Goal: Task Accomplishment & Management: Complete application form

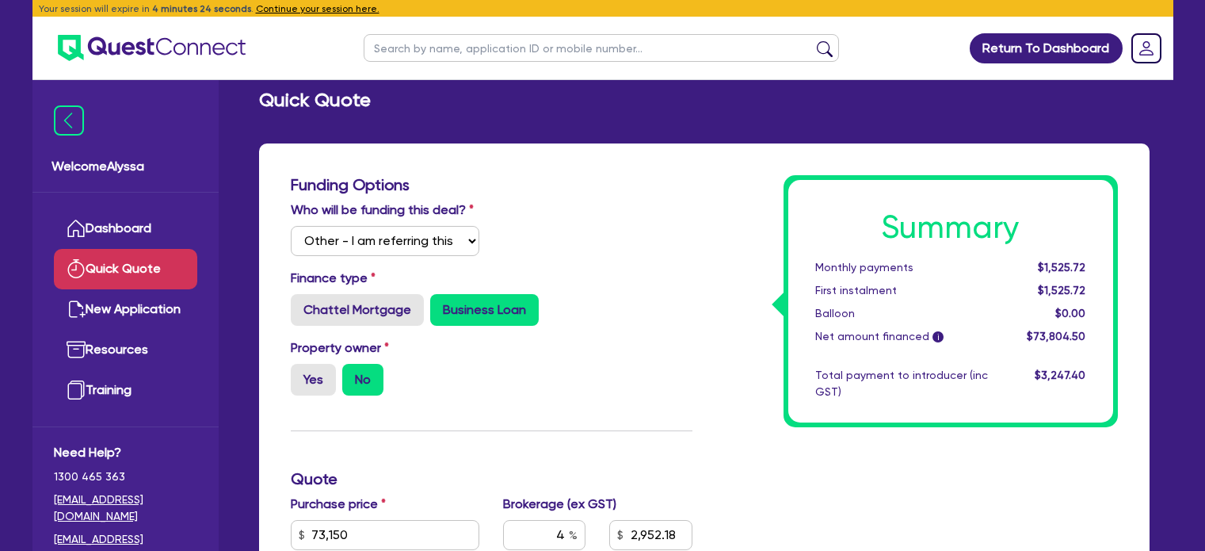
select select "Other"
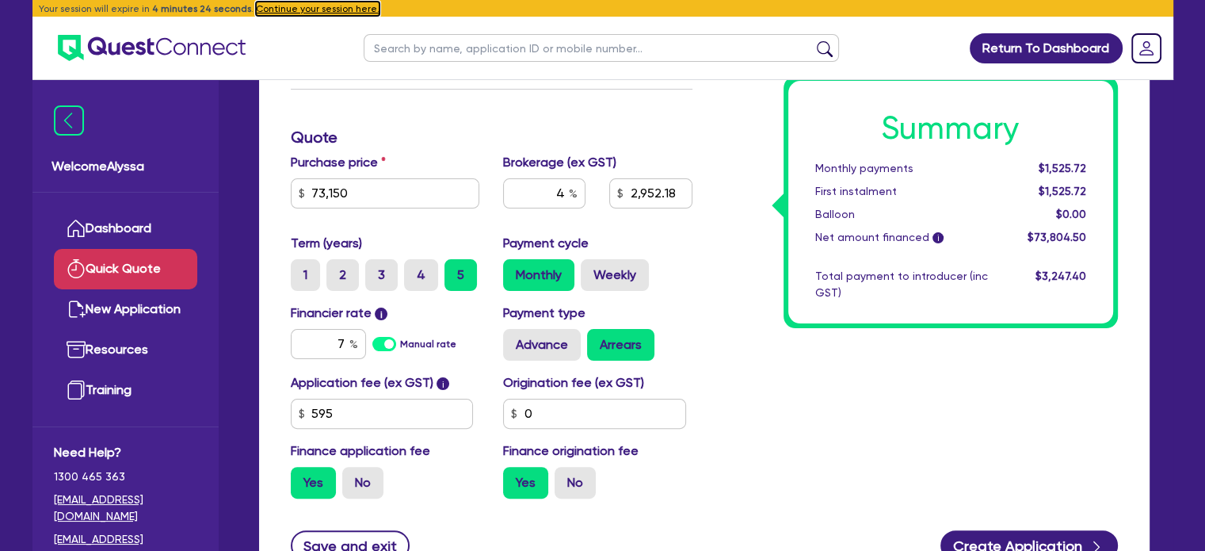
click at [301, 9] on button "Continue your session here." at bounding box center [318, 9] width 124 height 14
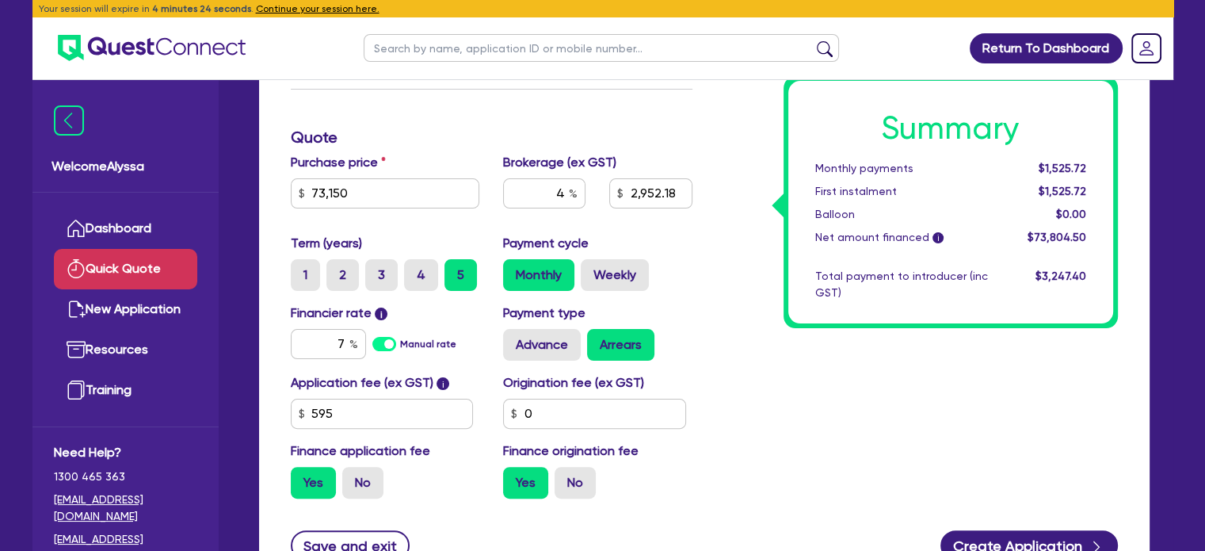
radio input "true"
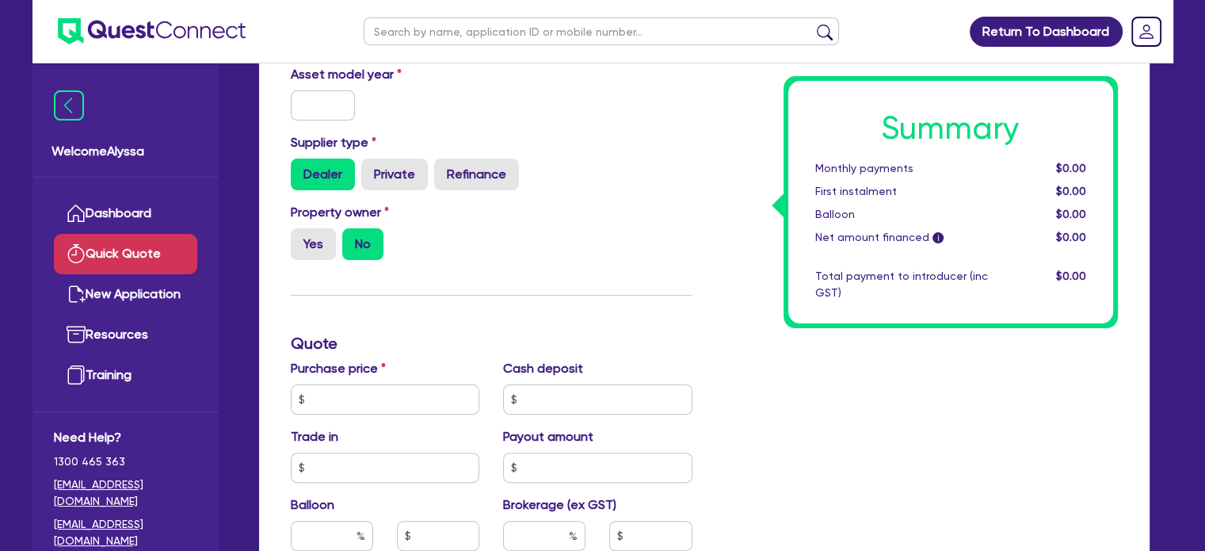
scroll to position [547, 0]
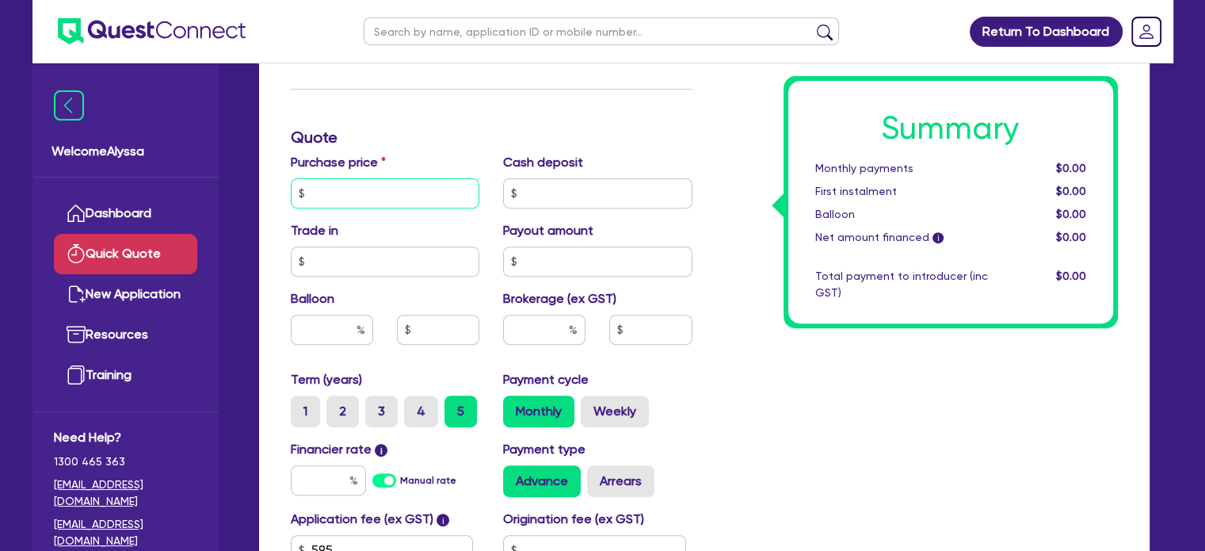
click at [391, 197] on input "text" at bounding box center [385, 193] width 189 height 30
type input "12,094"
click at [549, 340] on input "text" at bounding box center [544, 330] width 82 height 30
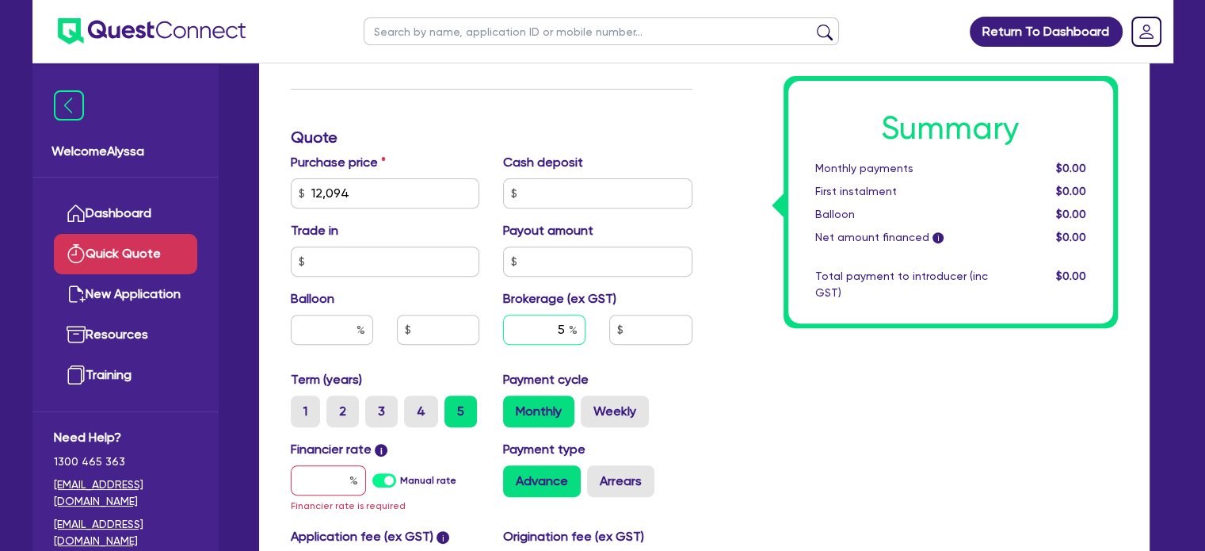
type input "5"
click at [790, 414] on div "Summary Monthly payments $0.00 First instalment $0.00 Balloon $0.00 Net amount …" at bounding box center [916, 146] width 425 height 1037
click at [301, 483] on input "text" at bounding box center [328, 480] width 75 height 30
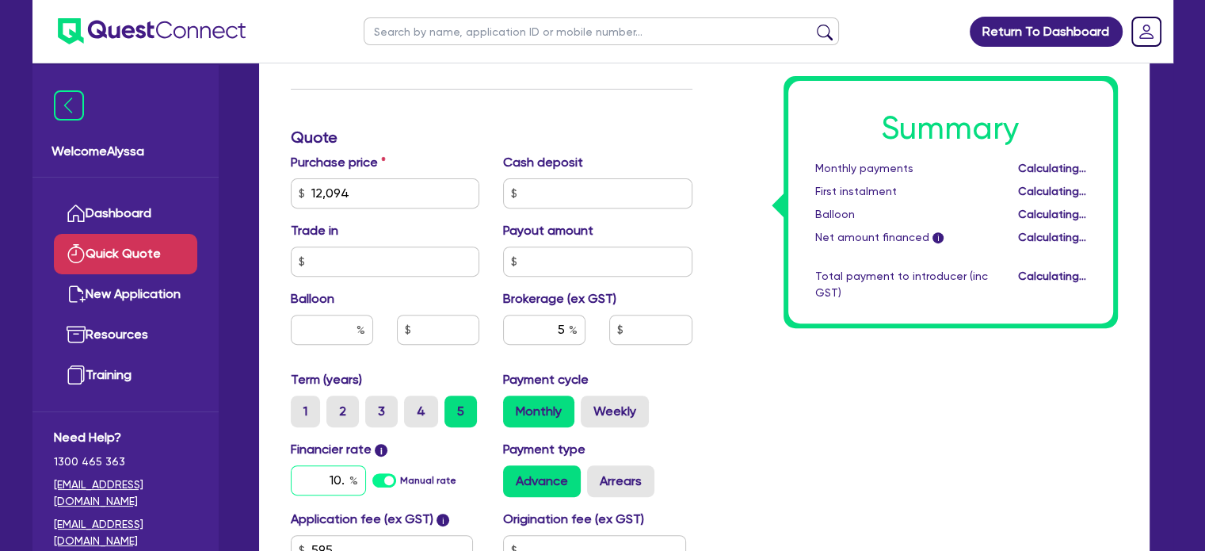
type input "10.5"
type input "637.42"
click at [314, 486] on input "1" at bounding box center [328, 480] width 75 height 30
type input "7.49"
click at [716, 456] on div "Summary Monthly payments $229.72 First instalment $229.72 Balloon $0.00 Net amo…" at bounding box center [916, 138] width 425 height 1020
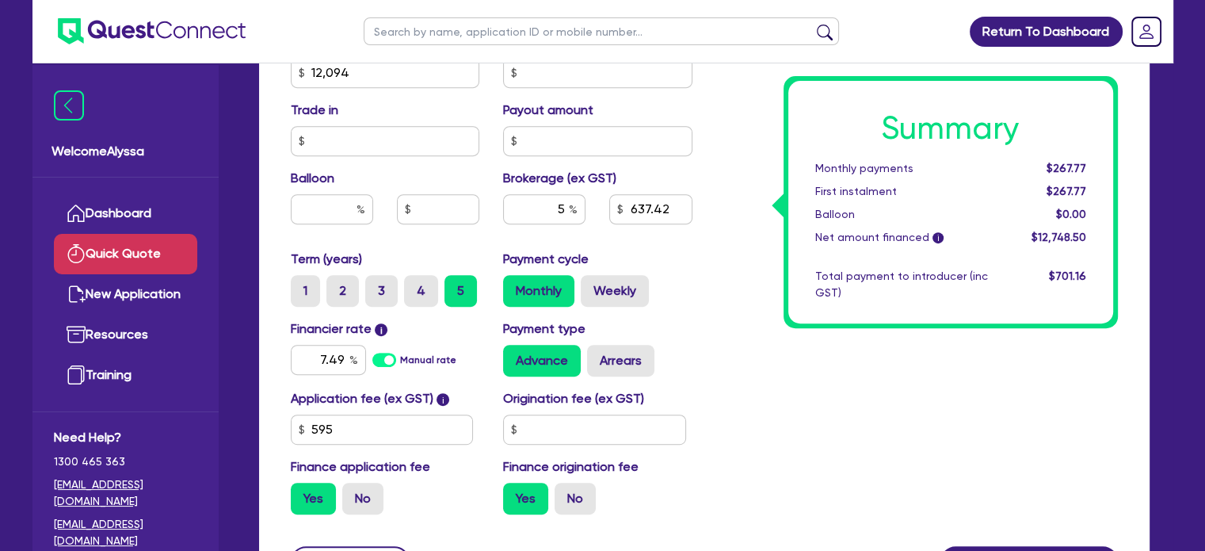
scroll to position [672, 0]
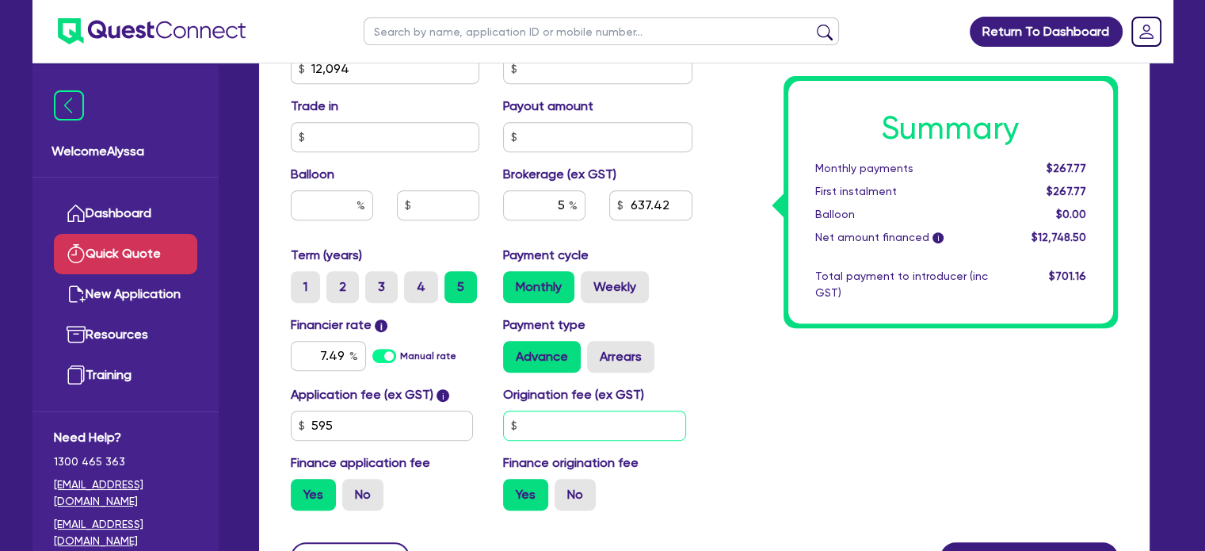
click at [566, 433] on input "text" at bounding box center [594, 425] width 183 height 30
type input "500"
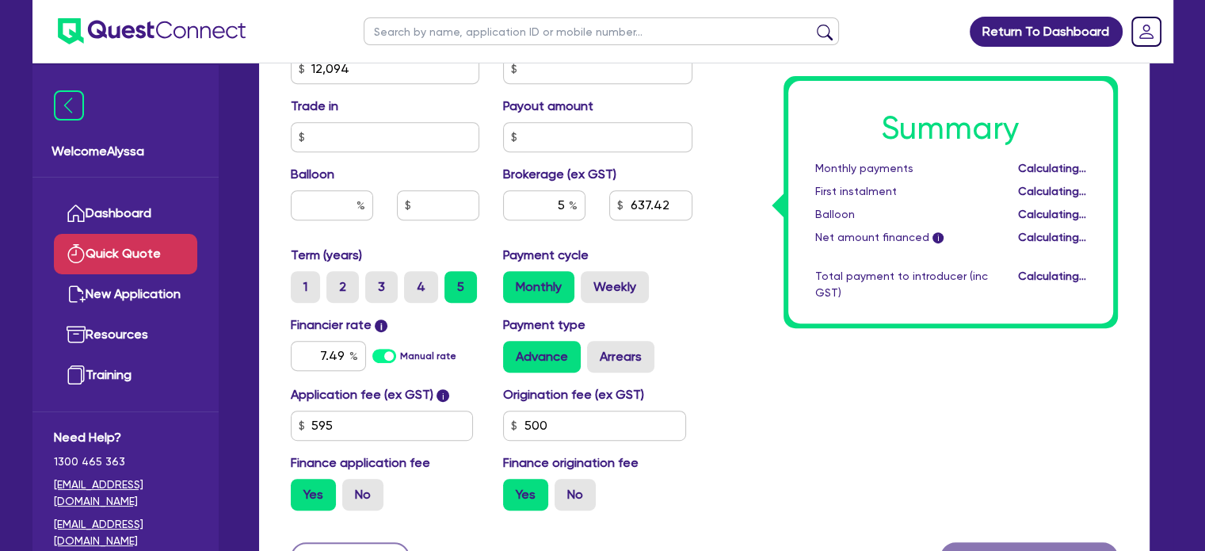
click at [730, 403] on div "Summary Monthly payments Calculating... First instalment Calculating... Balloon…" at bounding box center [916, 13] width 425 height 1020
type input "664.93"
click at [350, 72] on input "12,094" at bounding box center [385, 69] width 189 height 30
type input "15,675"
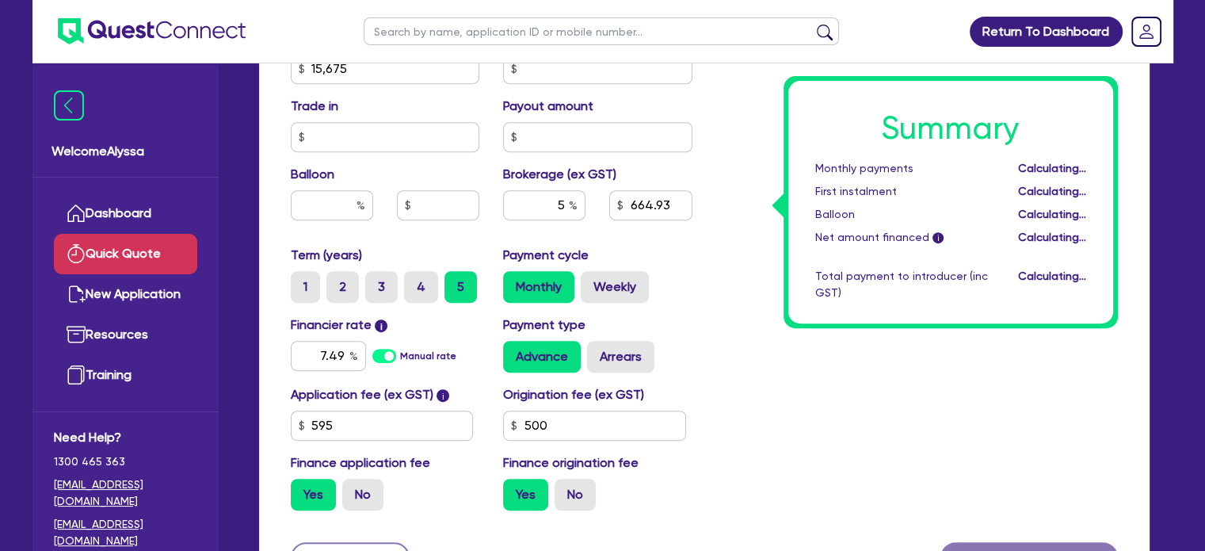
click at [761, 407] on div "Summary Monthly payments Calculating... First instalment Calculating... Balloon…" at bounding box center [916, 13] width 425 height 1020
type input "843.98"
click at [349, 67] on input "15,675" at bounding box center [385, 69] width 189 height 30
type input "28,995"
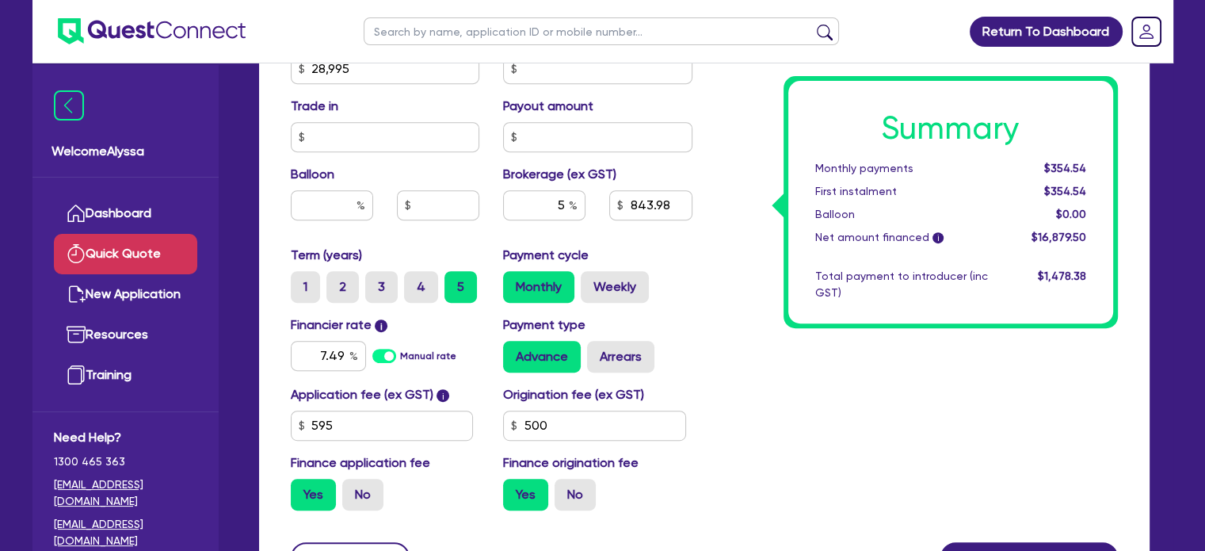
click at [856, 395] on div "Summary Monthly payments $354.54 First instalment $354.54 Balloon $0.00 Net amo…" at bounding box center [916, 13] width 425 height 1020
type input "1,509.98"
